Goal: Ask a question

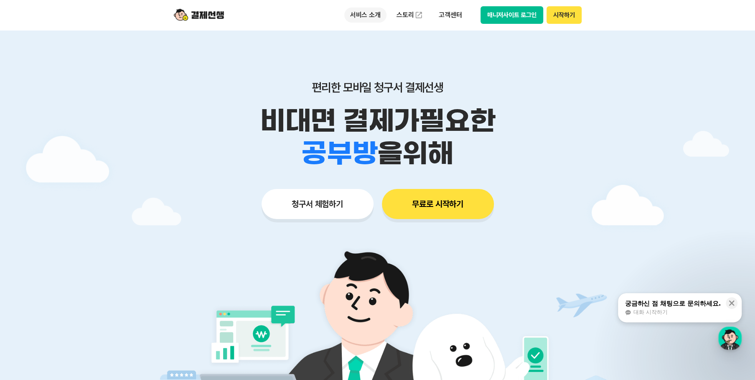
click at [382, 17] on p "서비스 소개" at bounding box center [365, 15] width 42 height 15
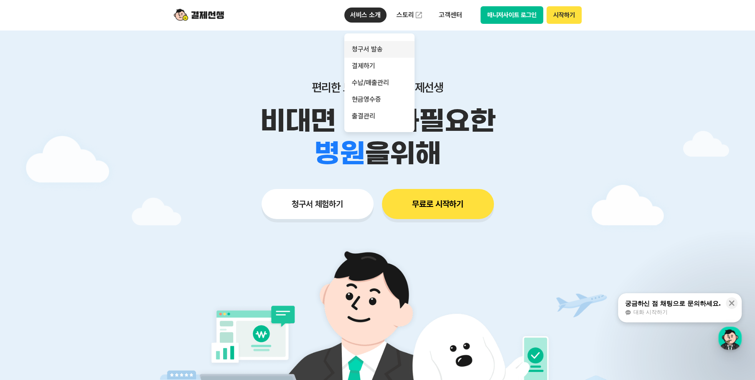
click at [373, 46] on link "청구서 발송" at bounding box center [379, 49] width 70 height 17
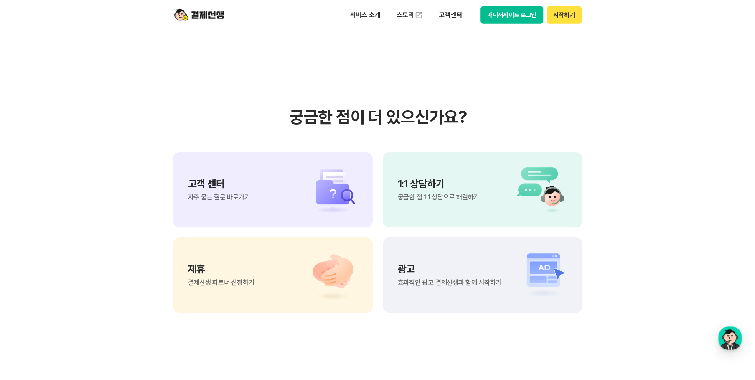
scroll to position [1950, 0]
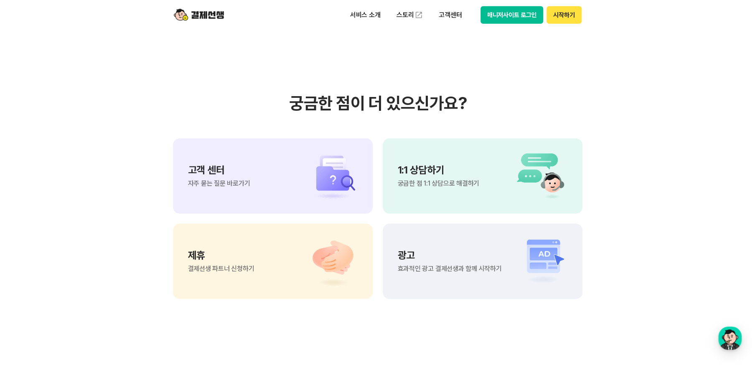
click at [297, 138] on div "고객 센터 자주 묻는 질문 바로가기" at bounding box center [273, 175] width 200 height 75
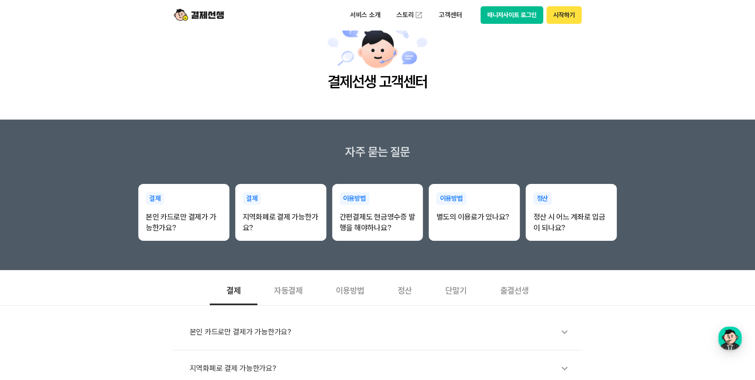
scroll to position [119, 0]
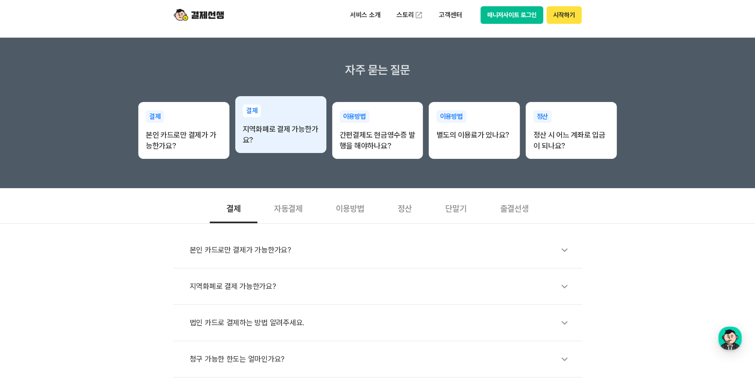
click at [284, 138] on p "지역화폐로 결제 가능한가요?" at bounding box center [281, 135] width 76 height 22
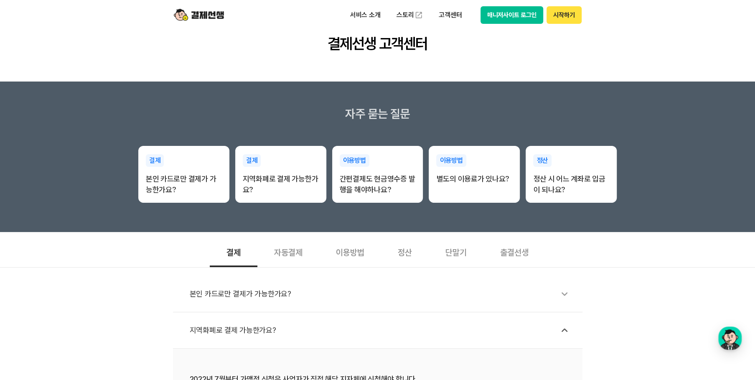
scroll to position [0, 0]
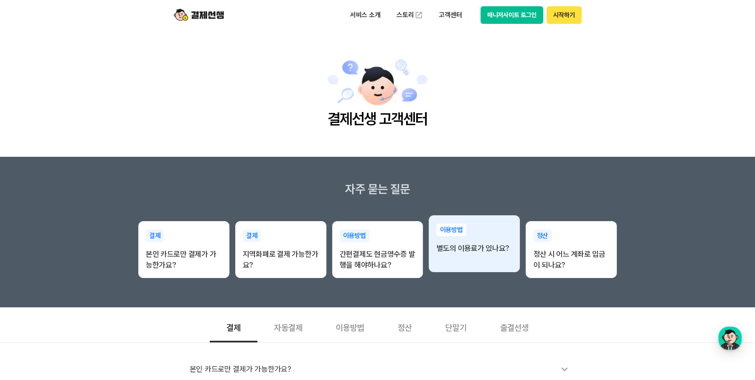
click at [496, 249] on p "별도의 이용료가 있나요?" at bounding box center [474, 248] width 76 height 11
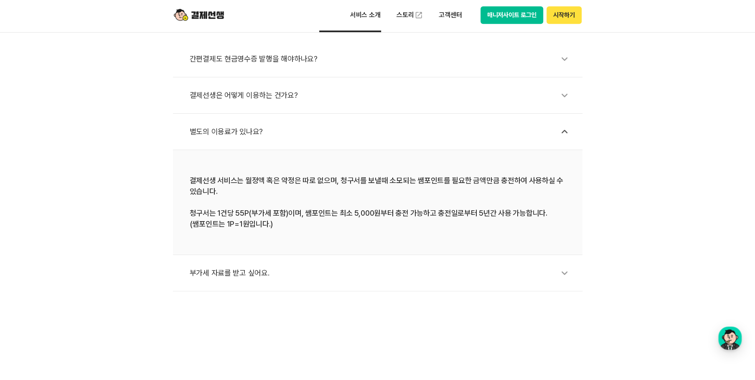
scroll to position [318, 0]
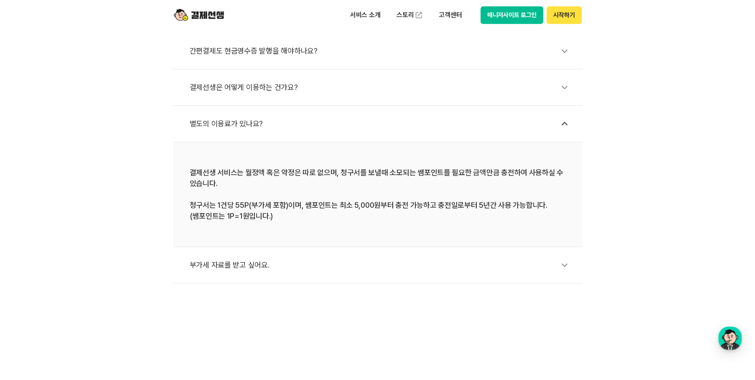
click at [248, 261] on div "부가세 자료를 받고 싶어요." at bounding box center [382, 264] width 384 height 19
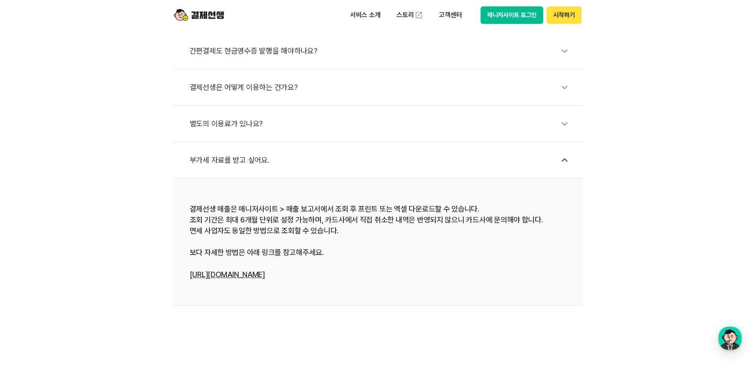
click at [226, 277] on link "https://bit.ly/3EVKx1b" at bounding box center [227, 274] width 75 height 9
click at [323, 49] on div "간편결제도 현금영수증 발행을 해야하나요?" at bounding box center [382, 50] width 384 height 19
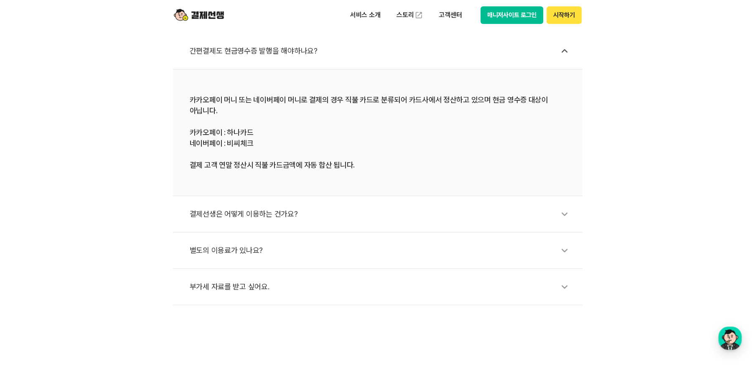
click at [244, 216] on div "결제선생은 어떻게 이용하는 건가요?" at bounding box center [382, 213] width 384 height 19
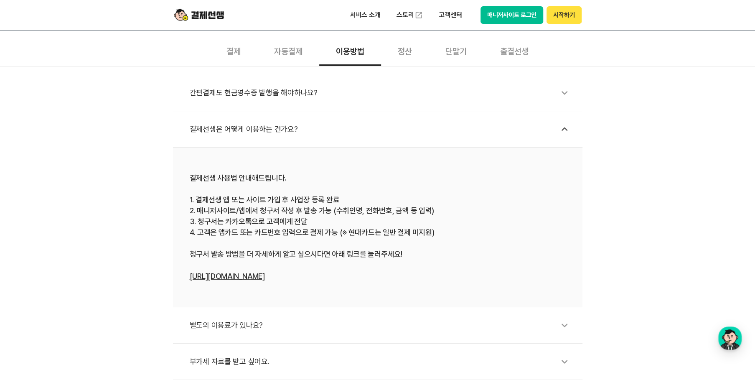
scroll to position [159, 0]
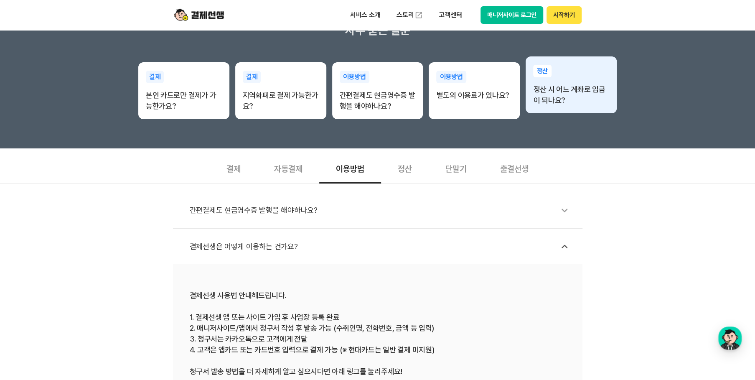
click at [555, 90] on p "정산 시 어느 계좌로 입금이 되나요?" at bounding box center [571, 95] width 76 height 22
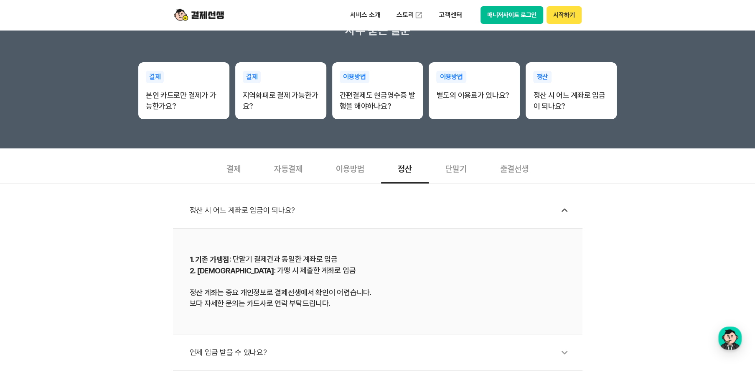
scroll to position [239, 0]
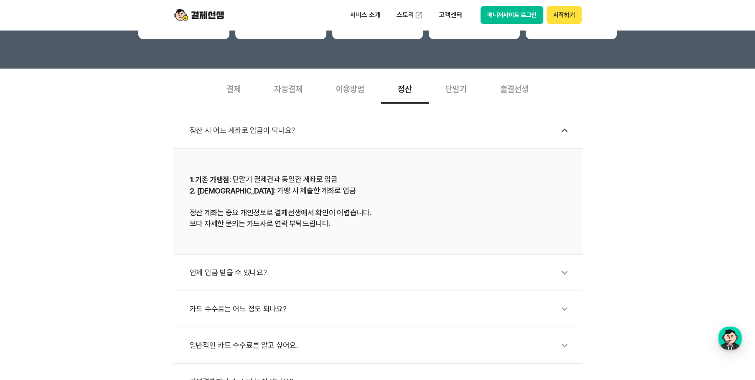
click at [267, 275] on div "언제 입금 받을 수 있나요?" at bounding box center [382, 272] width 384 height 19
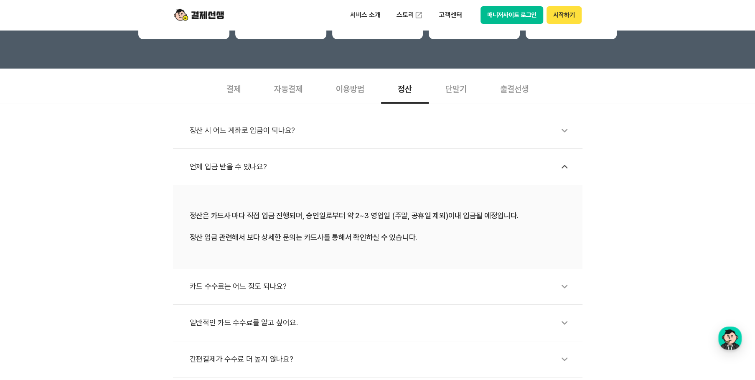
click at [266, 287] on div "카드 수수료는 어느 정도 되나요?" at bounding box center [382, 286] width 384 height 19
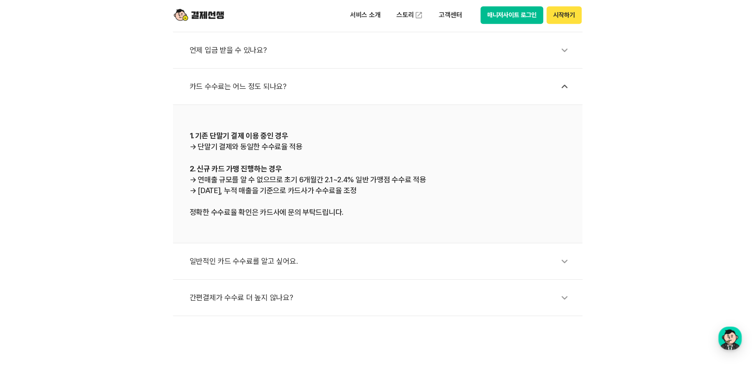
scroll to position [358, 0]
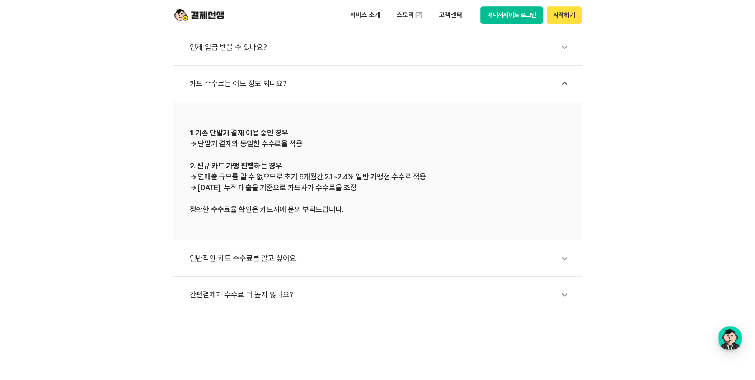
click at [277, 257] on div "일반적인 카드 수수료를 알고 싶어요." at bounding box center [382, 258] width 384 height 19
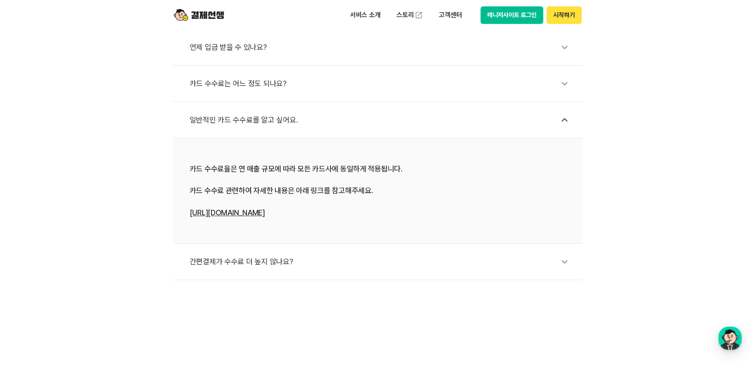
click at [290, 260] on div "간편결제가 수수료 더 높지 않나요?" at bounding box center [382, 261] width 384 height 19
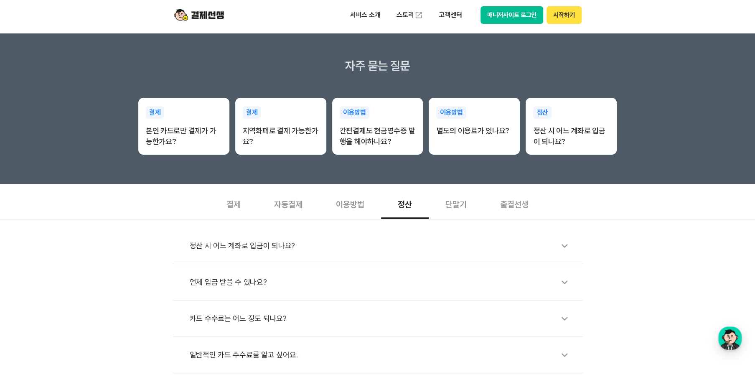
scroll to position [79, 0]
